Goal: Book appointment/travel/reservation

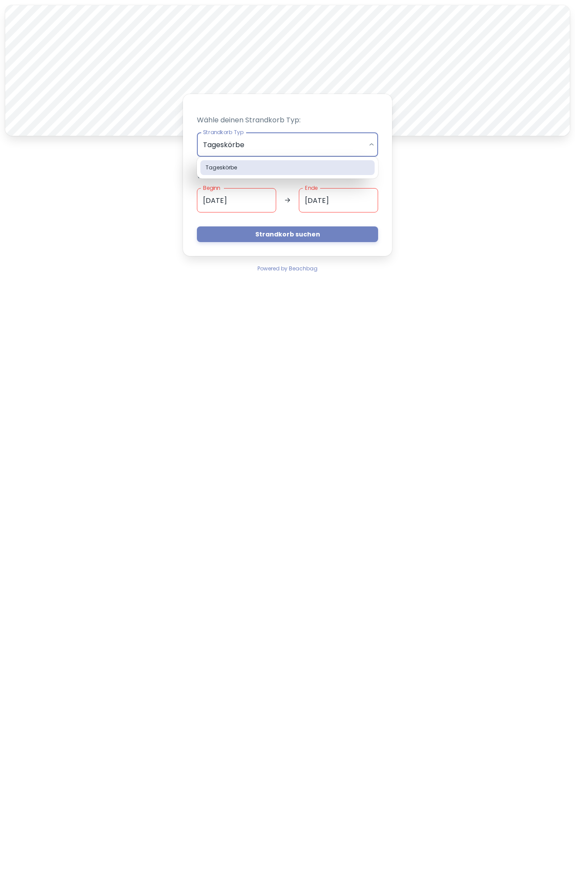
click at [277, 149] on body "A Wähle deinen Strandkorb Typ: Strandkorb Typ Tageskörbe daily Strandkorb Typ W…" at bounding box center [287, 436] width 575 height 873
click at [277, 149] on div at bounding box center [287, 436] width 575 height 873
click at [269, 235] on button "Strandkorb suchen" at bounding box center [287, 234] width 181 height 16
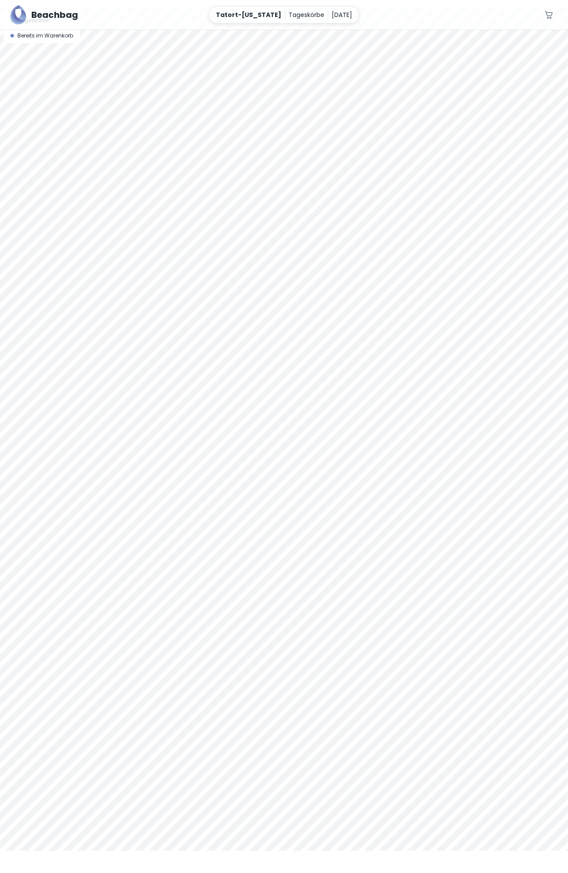
scroll to position [38, 0]
drag, startPoint x: 377, startPoint y: 270, endPoint x: 374, endPoint y: 57, distance: 212.5
click at [374, 57] on div at bounding box center [284, 413] width 568 height 843
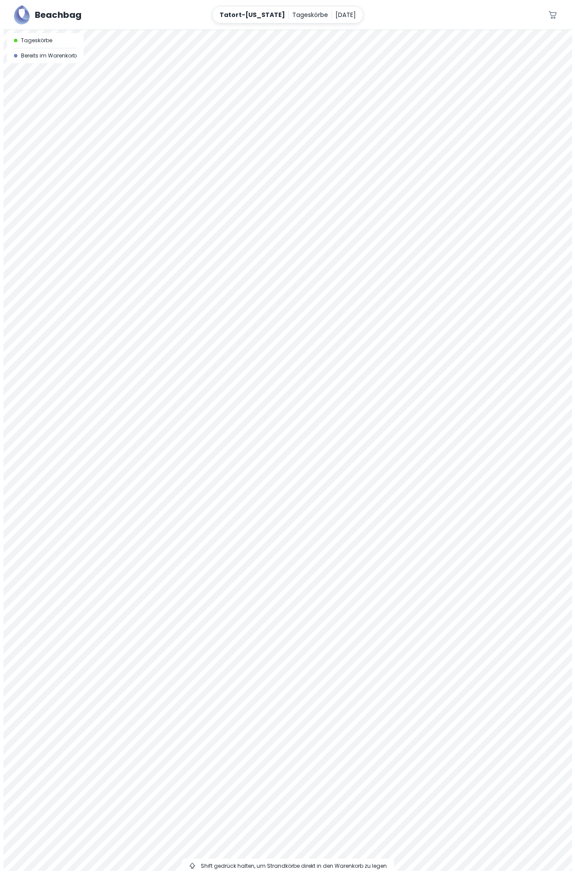
scroll to position [0, 0]
click at [312, 30] on div at bounding box center [287, 30] width 575 height 0
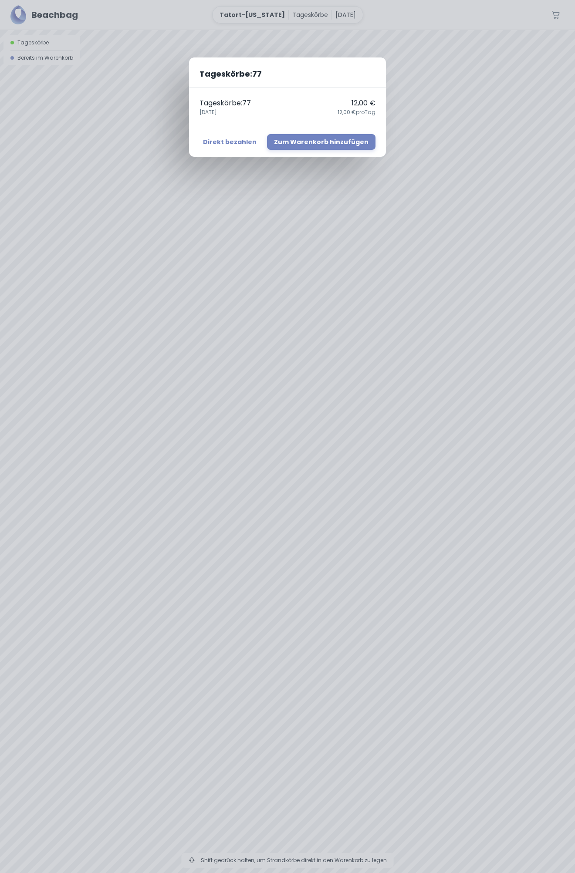
click at [351, 232] on div "Tageskörbe : 77 Tageskörbe : 77 12,00 € [DATE],00 € pro Tag Direkt bezahlen Zum…" at bounding box center [287, 436] width 575 height 873
